Goal: Task Accomplishment & Management: Complete application form

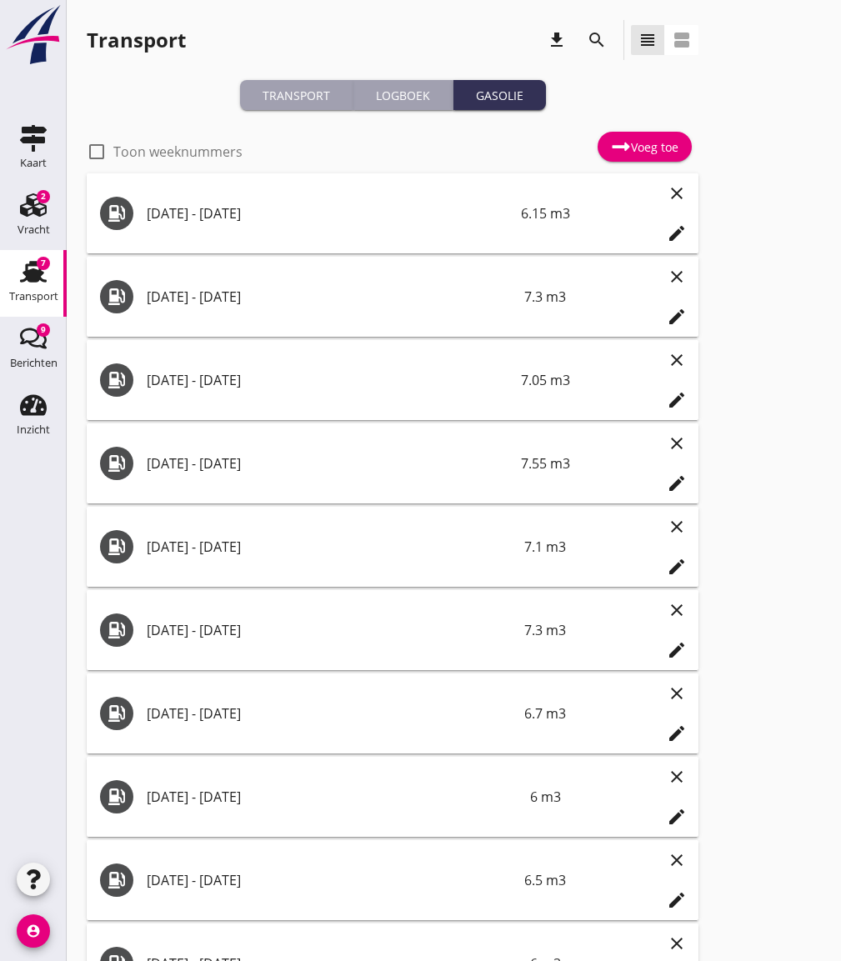
click at [207, 150] on label "Toon weeknummers" at bounding box center [177, 151] width 129 height 17
checkbox input "false"
click at [636, 150] on div "Voeg toe" at bounding box center [644, 147] width 67 height 20
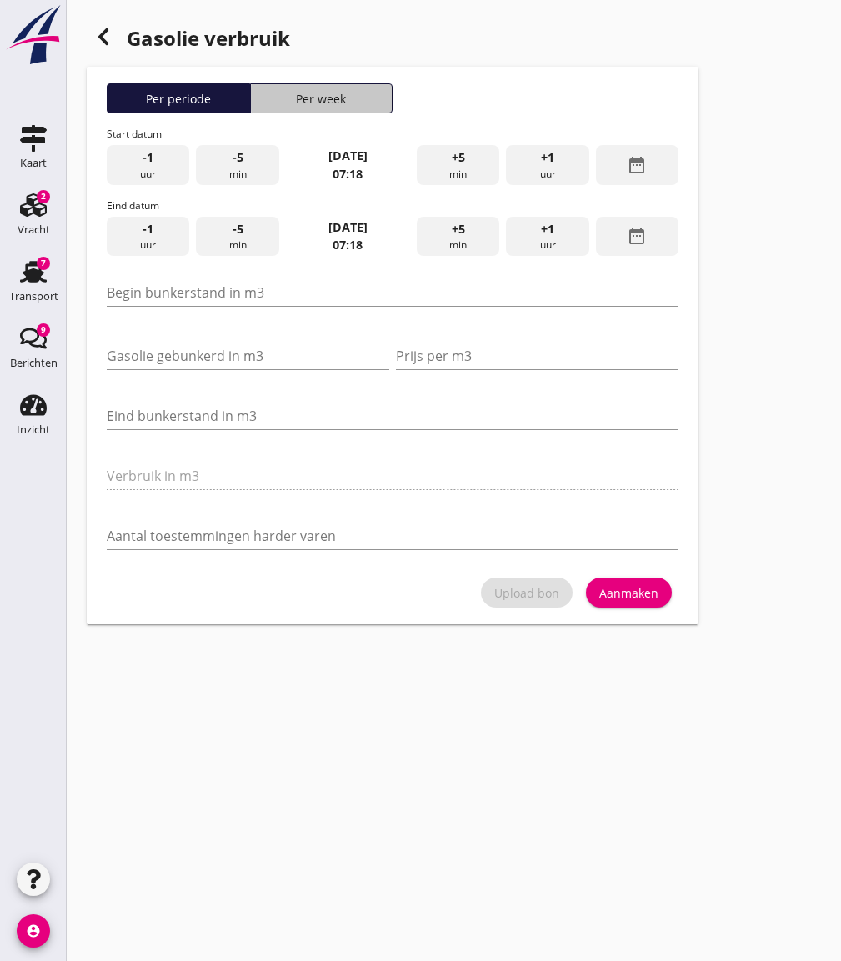
click at [375, 93] on div "Per week" at bounding box center [321, 98] width 128 height 17
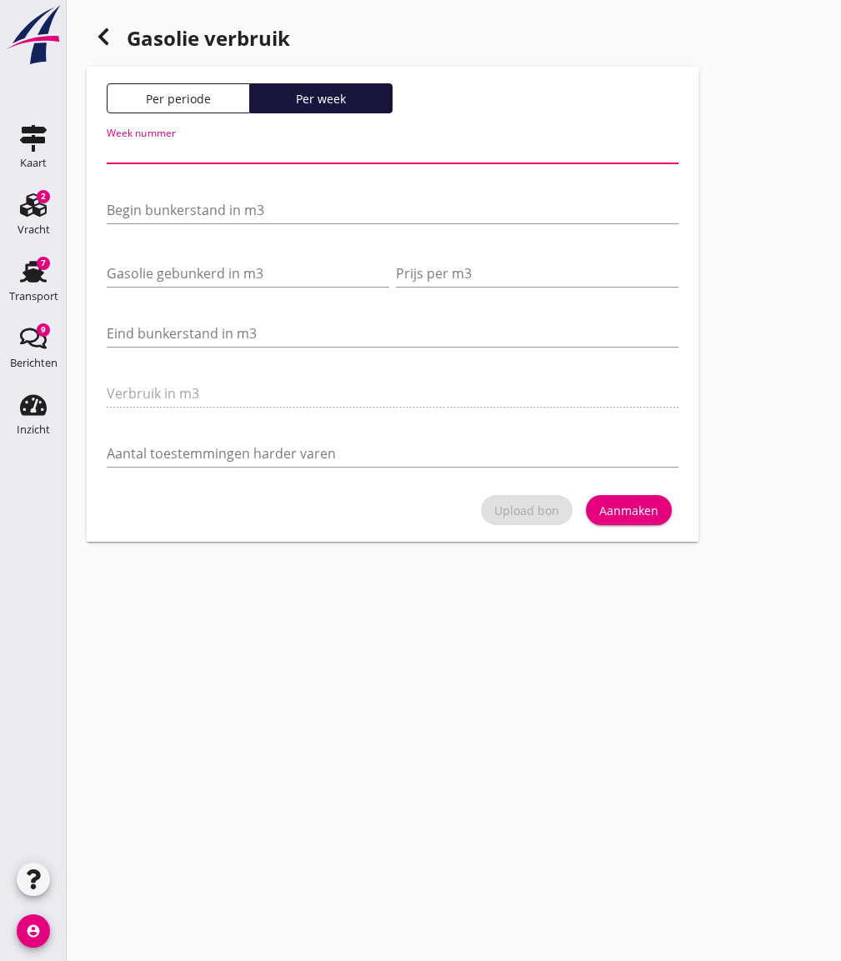
click at [202, 161] on input "Week nummer" at bounding box center [393, 150] width 572 height 27
type input "36"
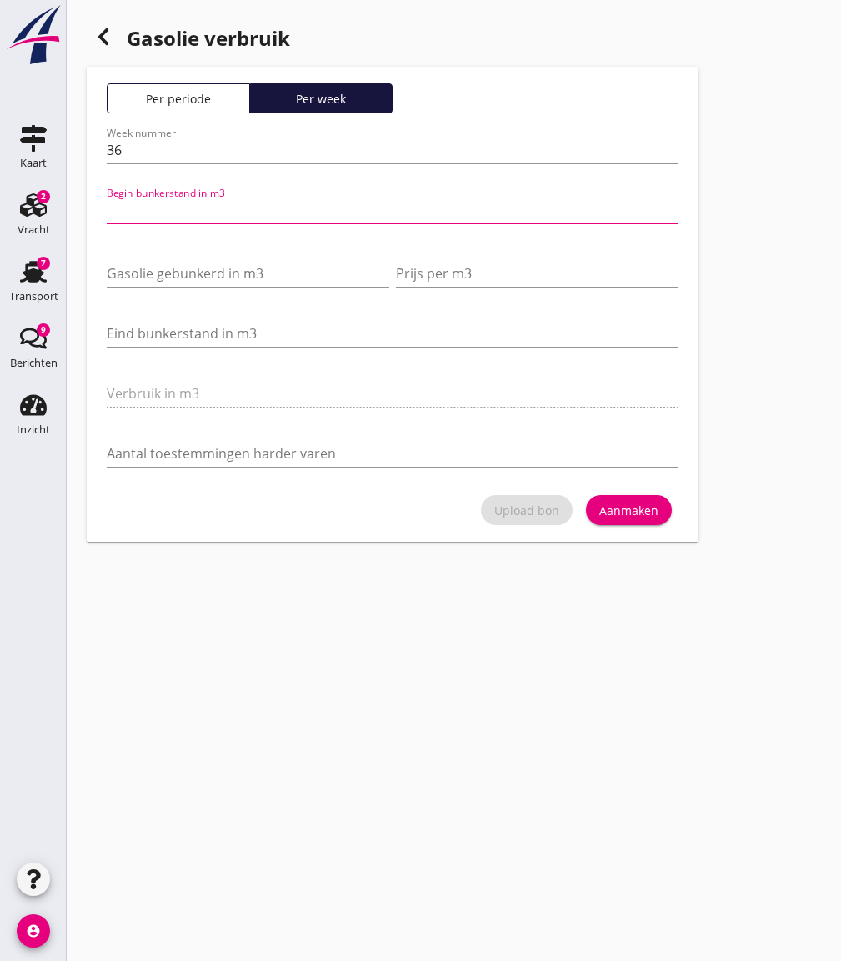
click at [182, 205] on input "Begin bunkerstand in m3" at bounding box center [393, 210] width 572 height 27
type input "25"
type input "25.150"
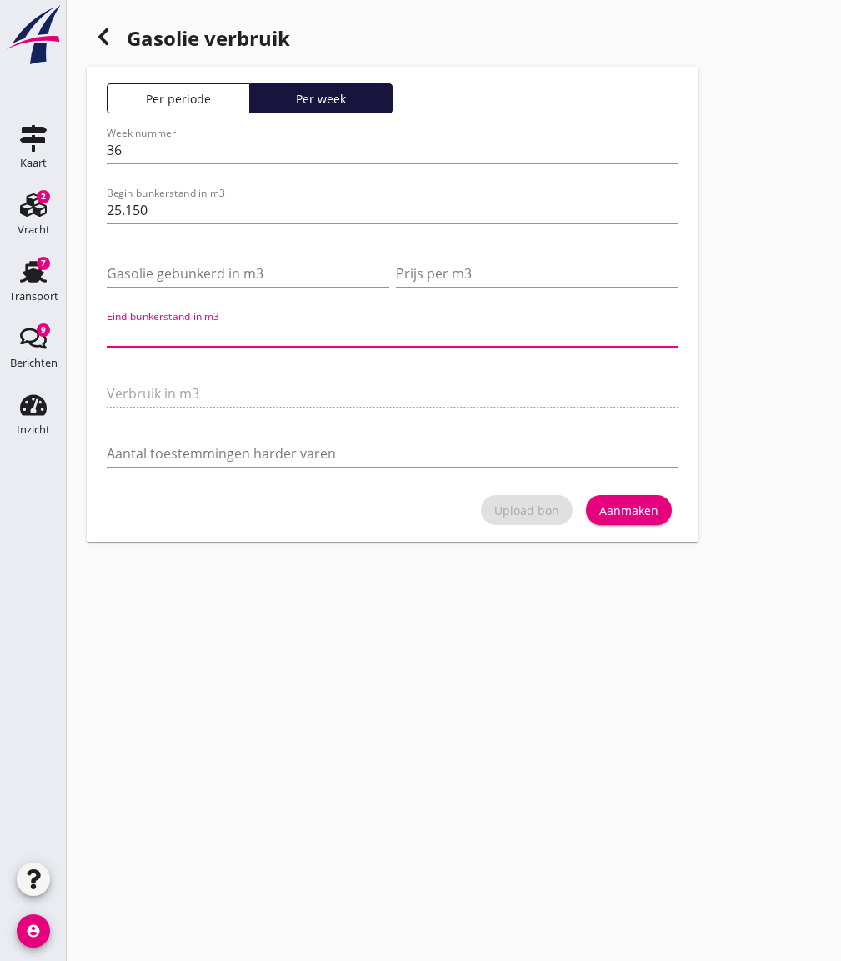
click at [118, 337] on input "Eind bunkerstand in m3" at bounding box center [393, 333] width 572 height 27
type input "24.15"
type input "1"
type input "7.15"
type input "18"
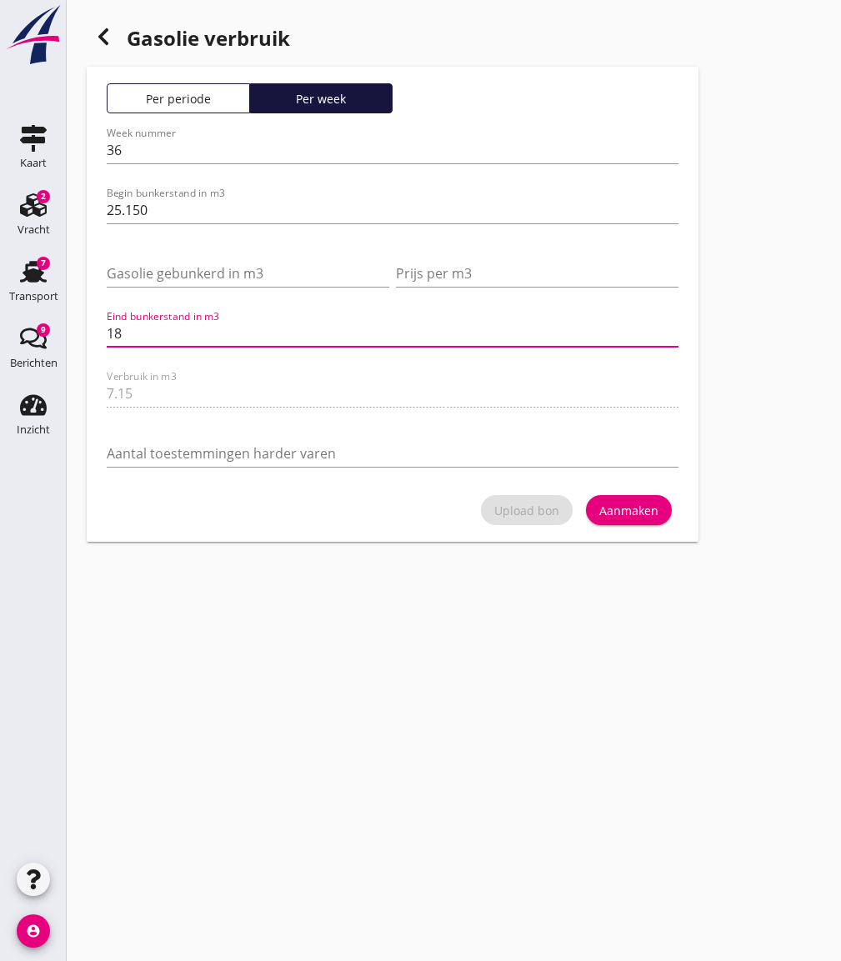
type input "183"
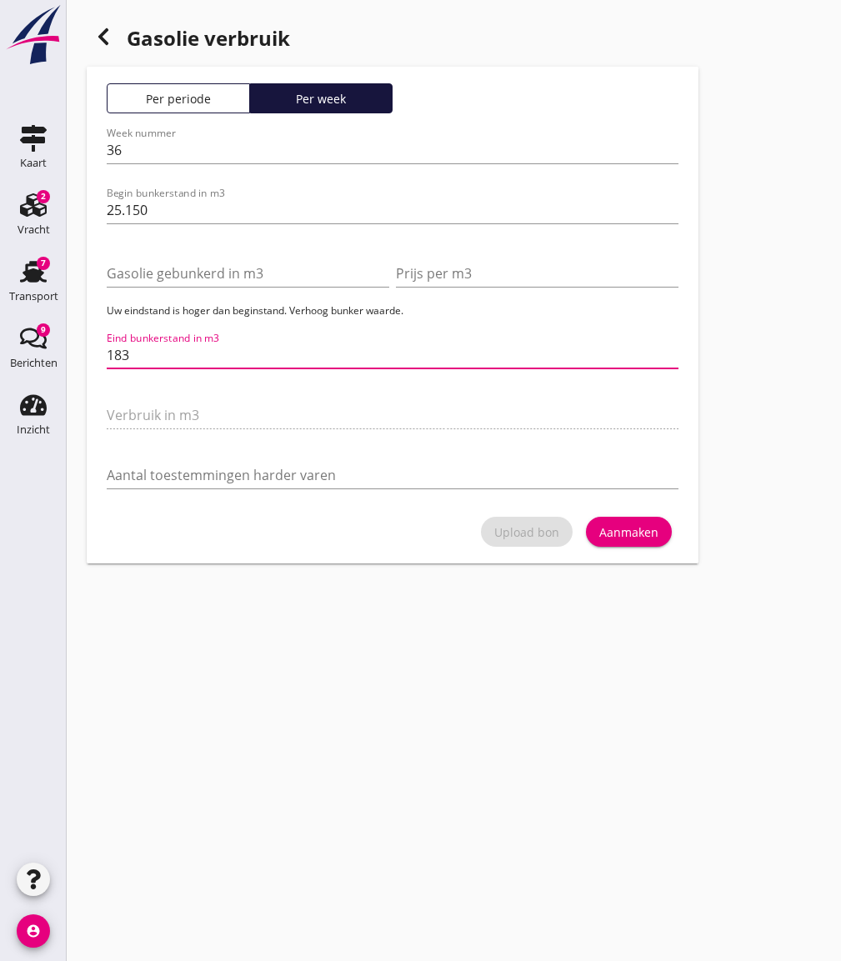
type input "7.15"
type input "18"
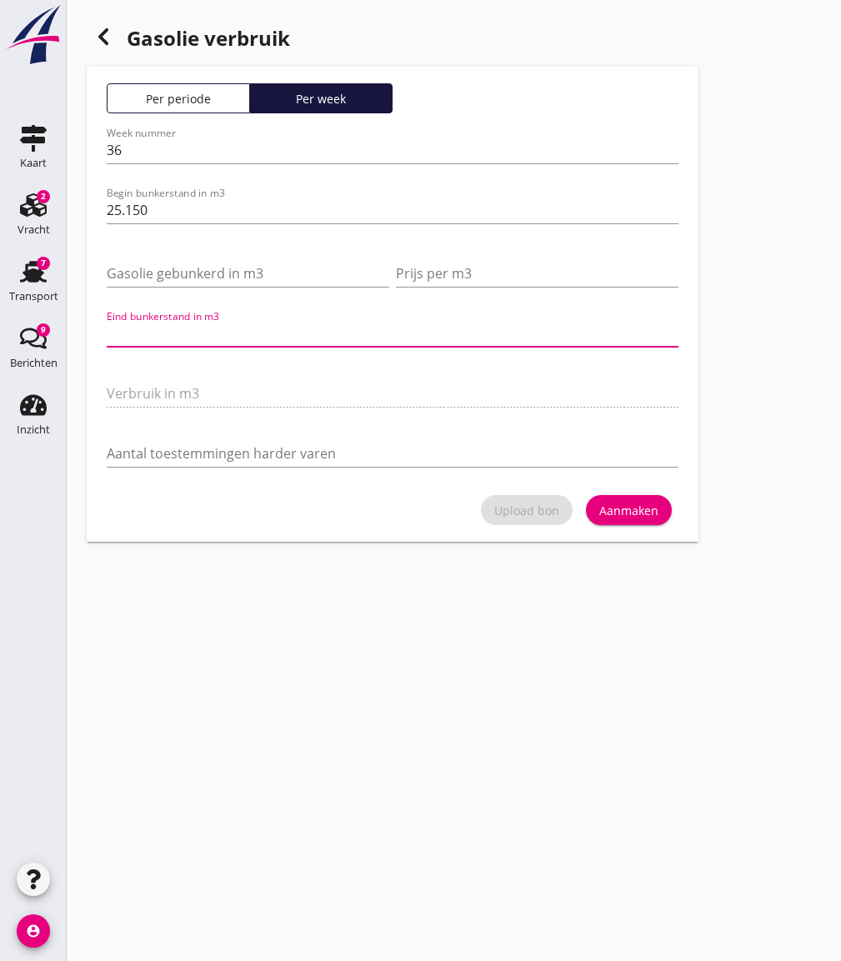
type input "6.55"
type input "18.600"
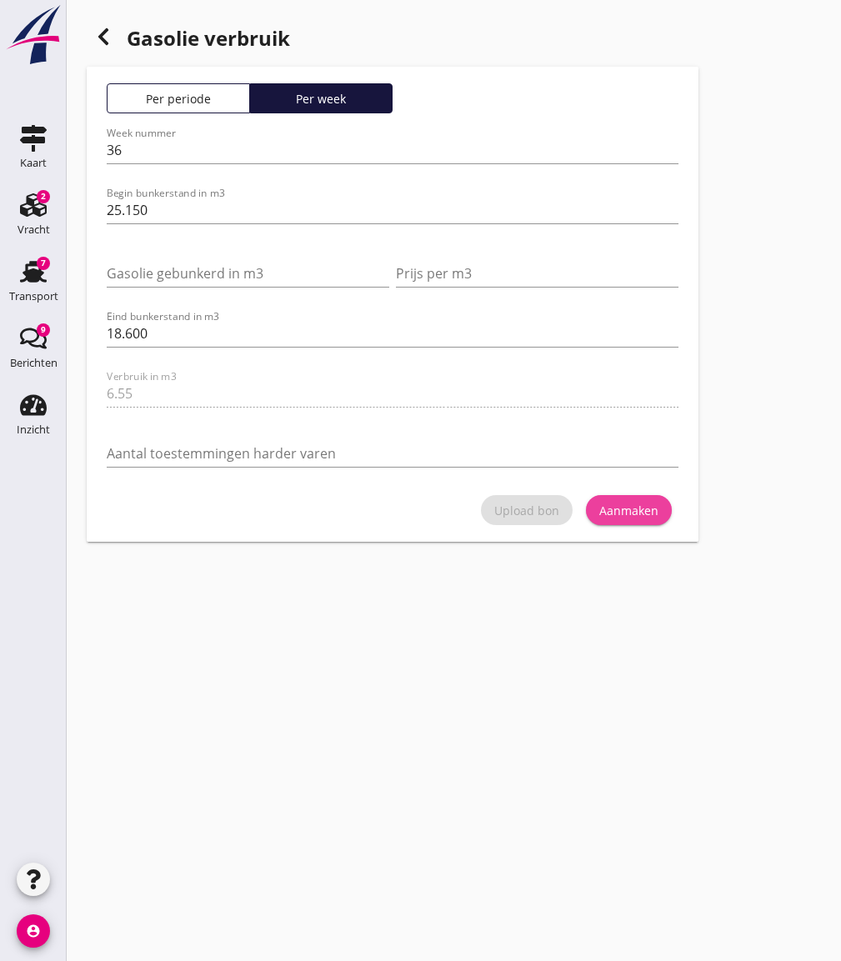
click at [621, 503] on div "Aanmaken" at bounding box center [628, 510] width 59 height 17
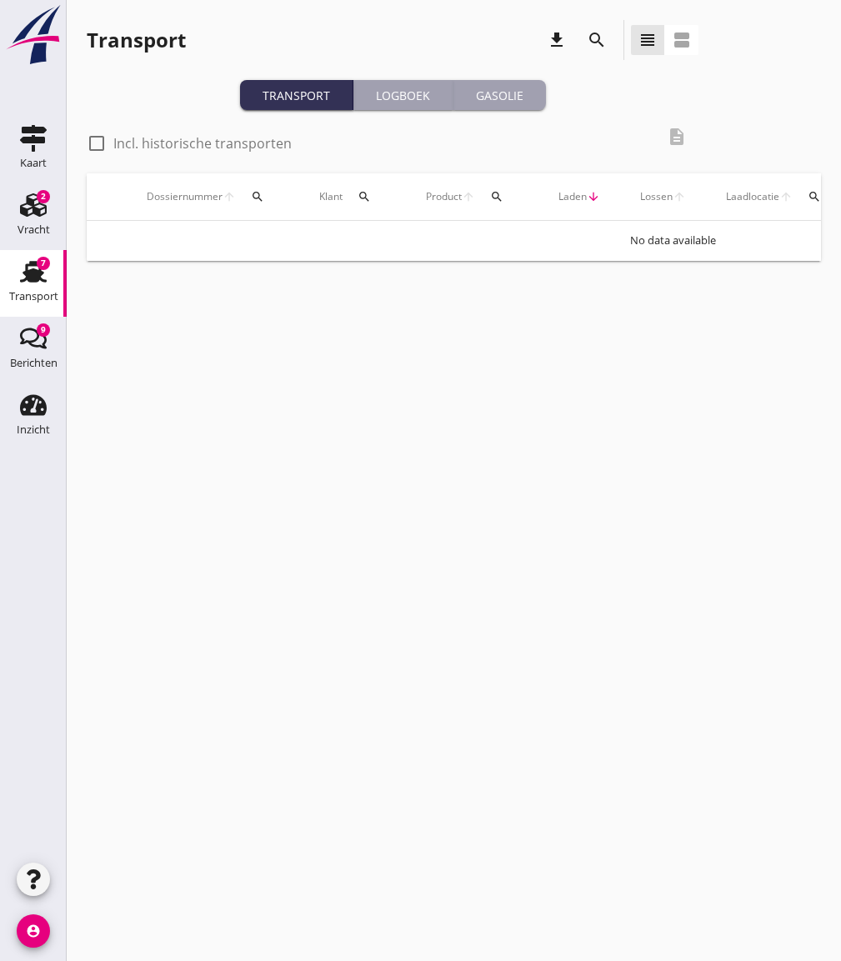
click at [498, 97] on div "Gasolie" at bounding box center [499, 95] width 79 height 17
